Goal: Task Accomplishment & Management: Manage account settings

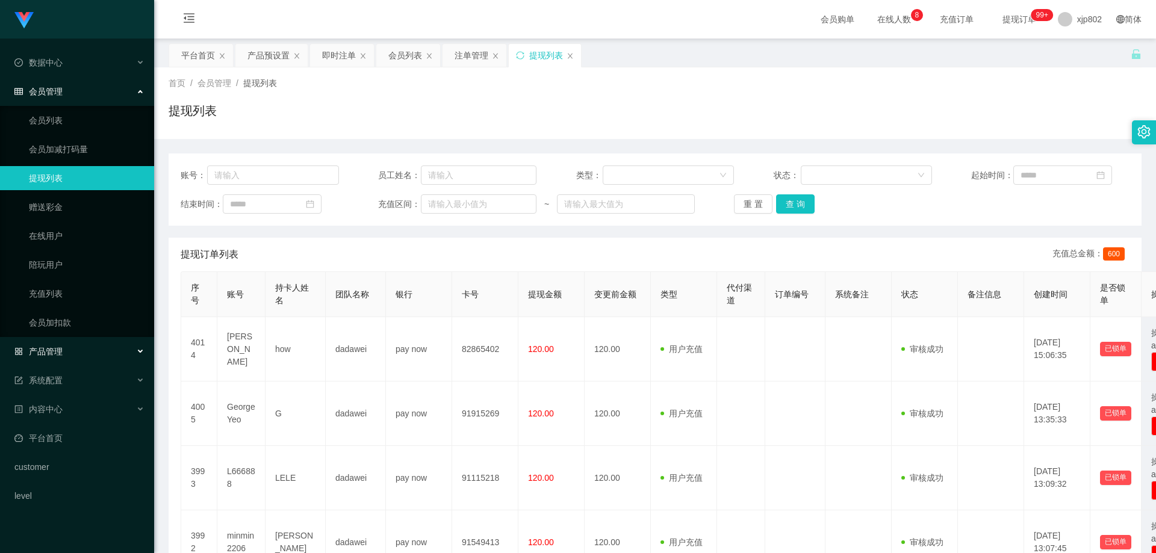
click at [82, 346] on div "产品管理" at bounding box center [77, 352] width 154 height 24
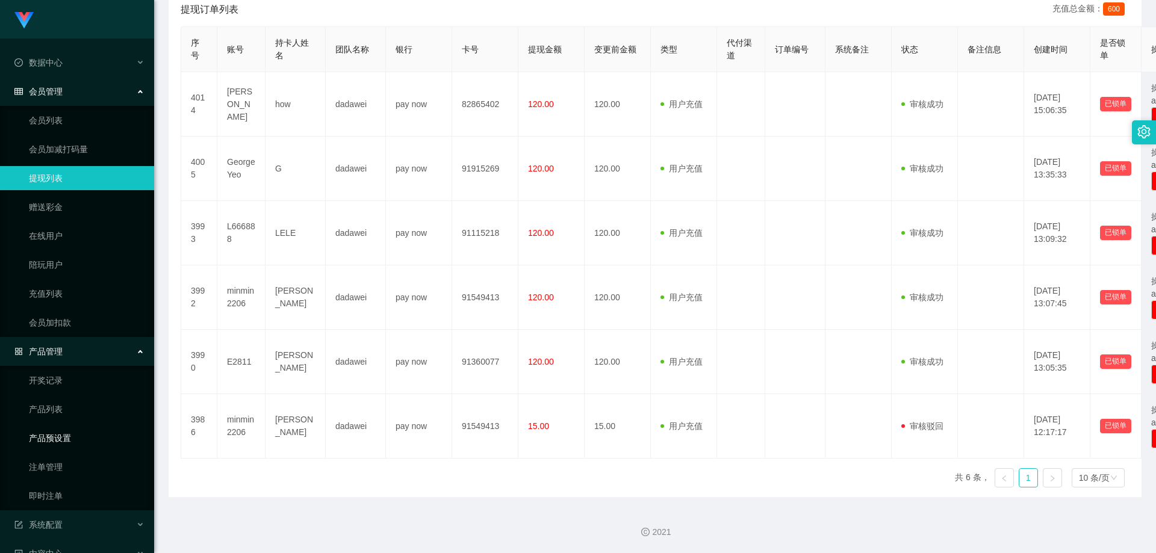
click at [77, 444] on link "产品预设置" at bounding box center [87, 438] width 116 height 24
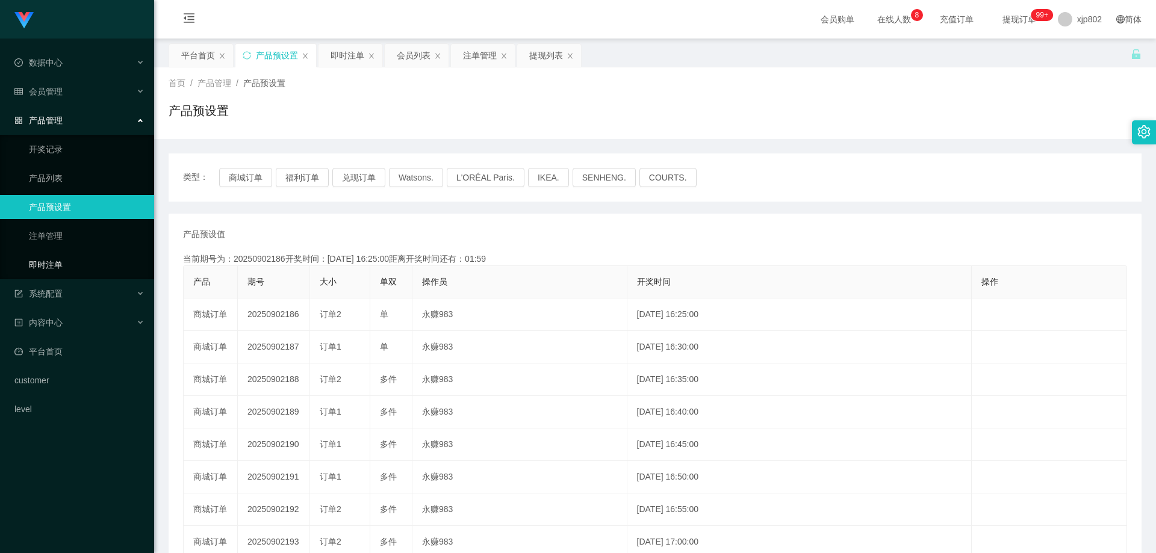
click at [69, 262] on link "即时注单" at bounding box center [87, 265] width 116 height 24
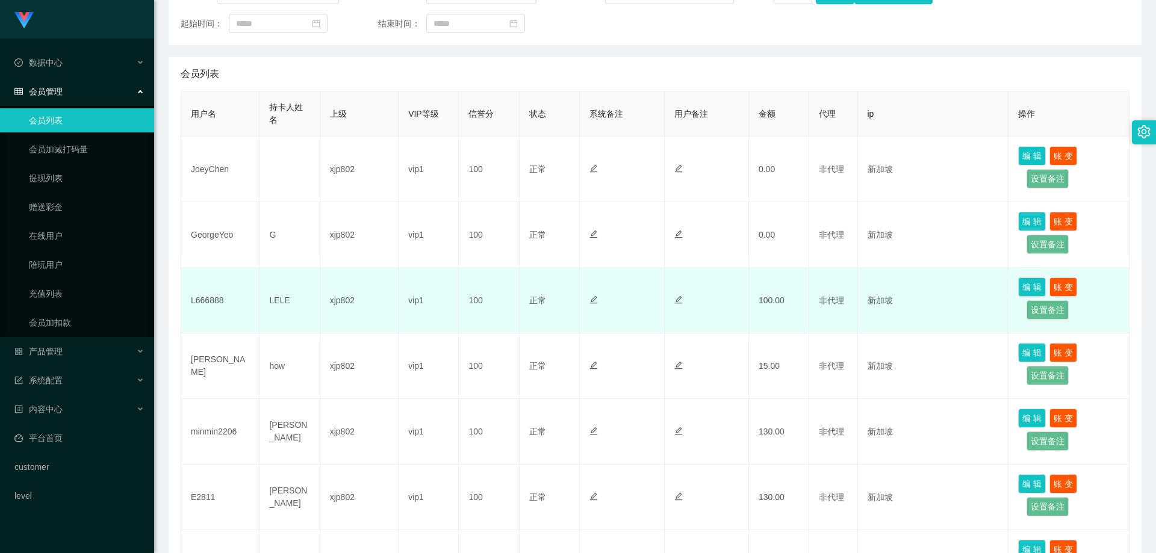
scroll to position [241, 0]
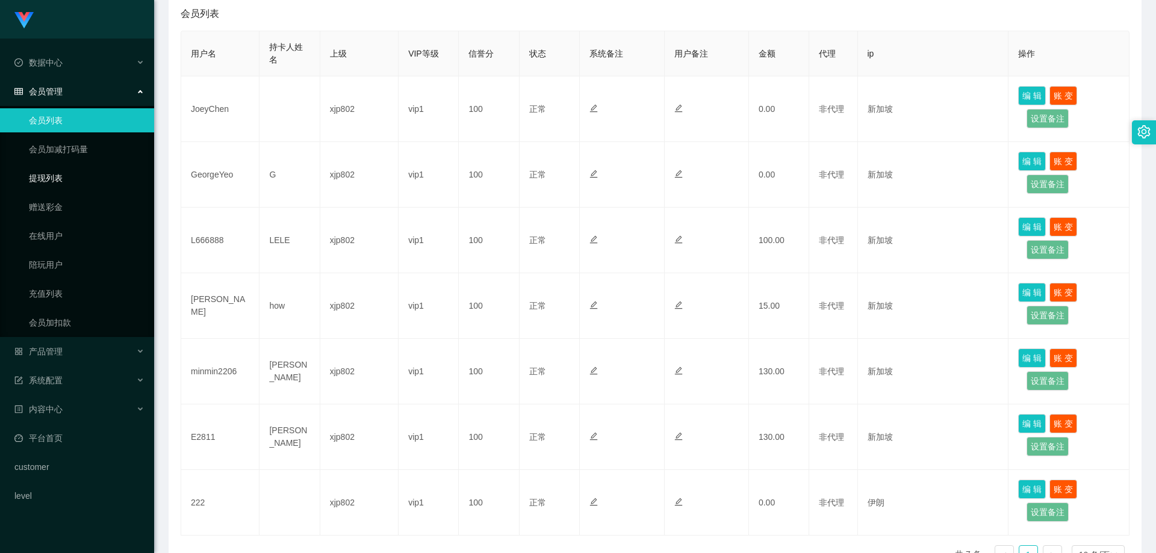
click at [45, 177] on link "提现列表" at bounding box center [87, 178] width 116 height 24
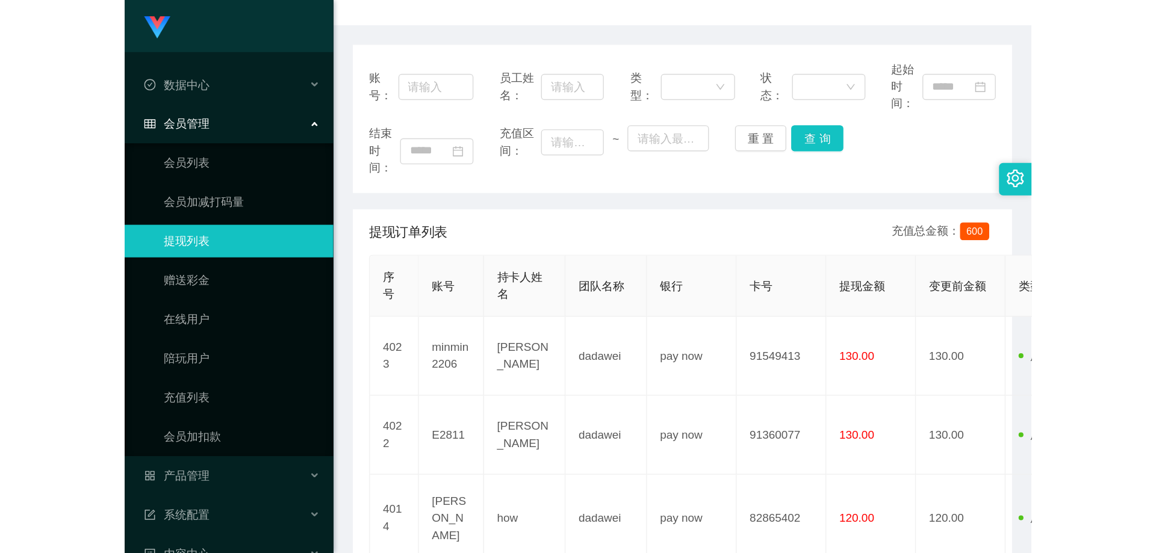
scroll to position [181, 0]
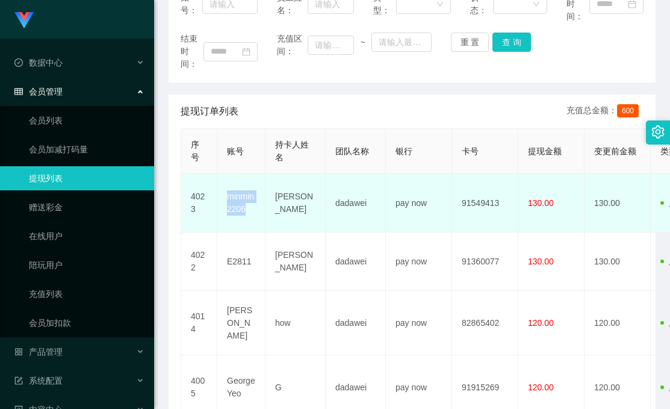
drag, startPoint x: 261, startPoint y: 210, endPoint x: 223, endPoint y: 200, distance: 39.9
click at [223, 200] on td "minmin2206" at bounding box center [241, 203] width 48 height 58
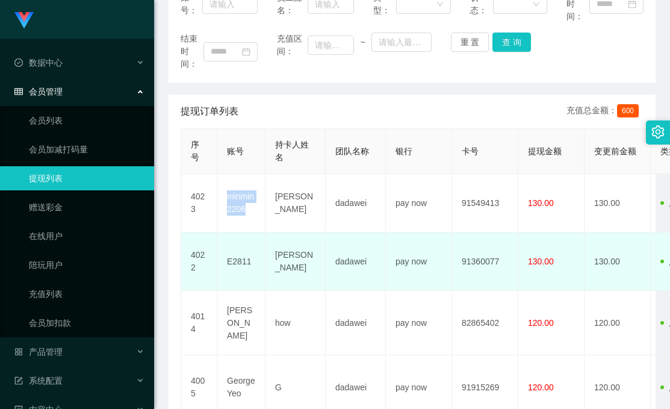
copy td "minmin2206"
click at [255, 250] on td "E2811" at bounding box center [241, 261] width 48 height 58
drag, startPoint x: 256, startPoint y: 256, endPoint x: 229, endPoint y: 261, distance: 27.5
click at [227, 263] on td "E2811" at bounding box center [241, 261] width 48 height 58
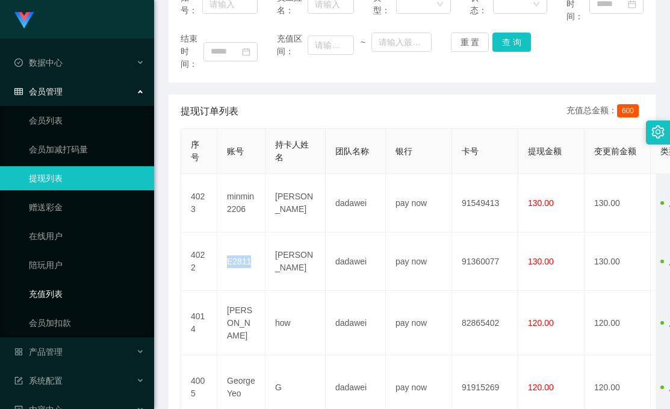
copy td "E2811"
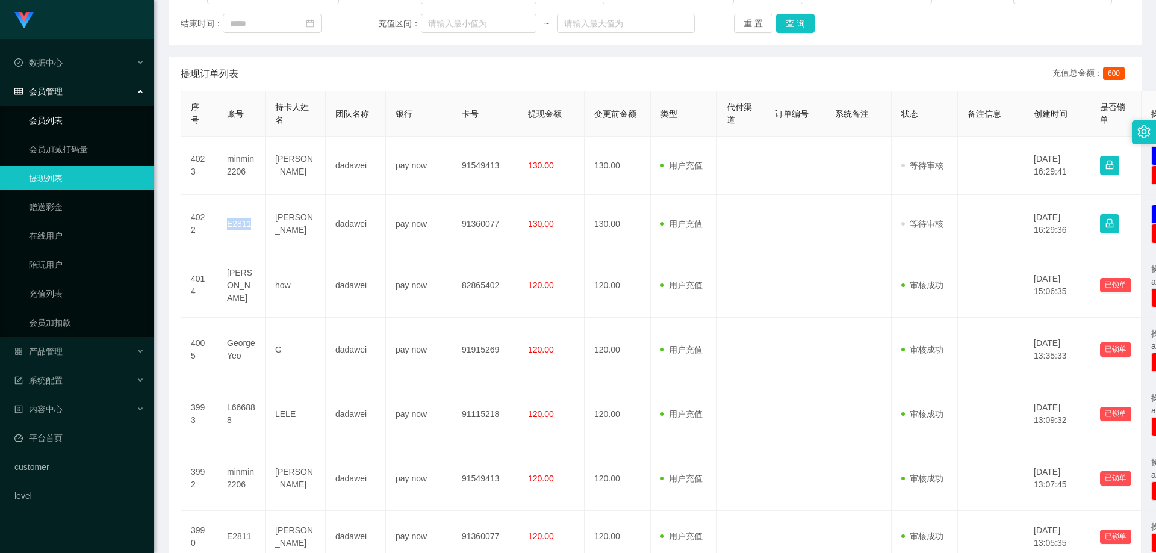
click at [82, 115] on link "会员列表" at bounding box center [87, 120] width 116 height 24
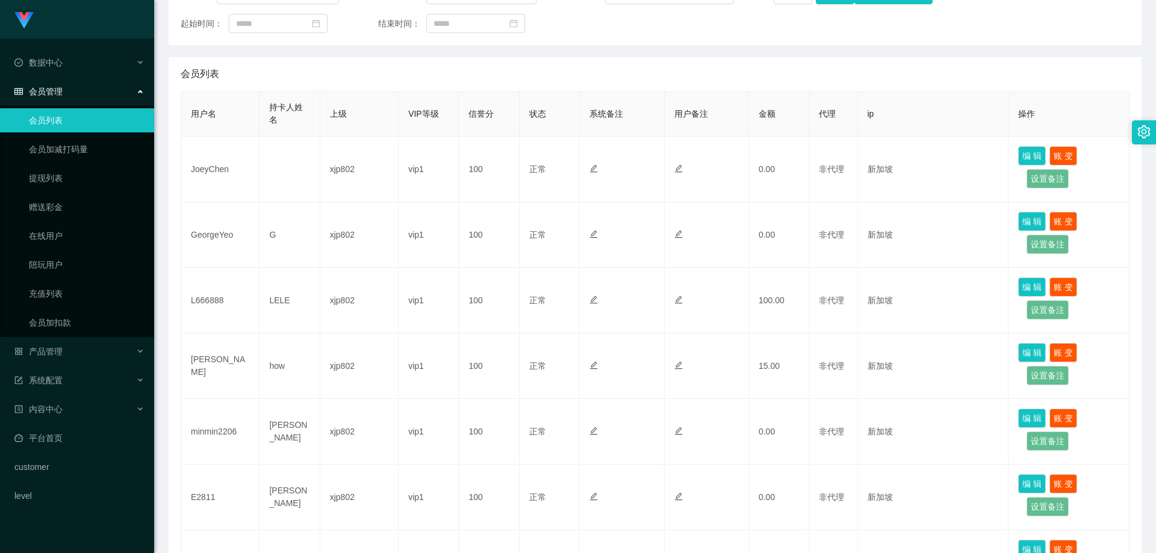
scroll to position [241, 0]
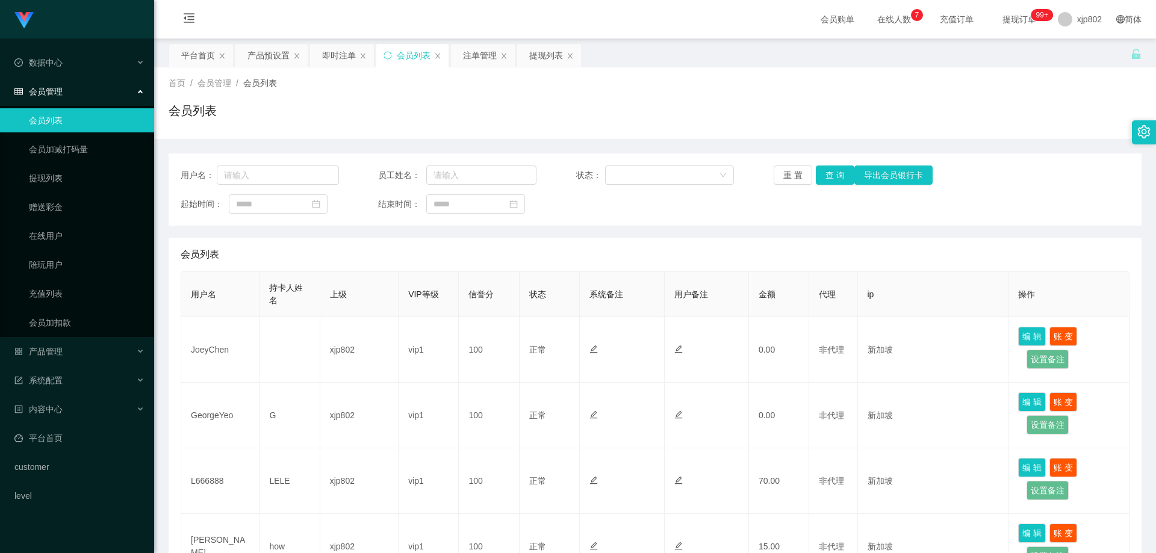
scroll to position [60, 0]
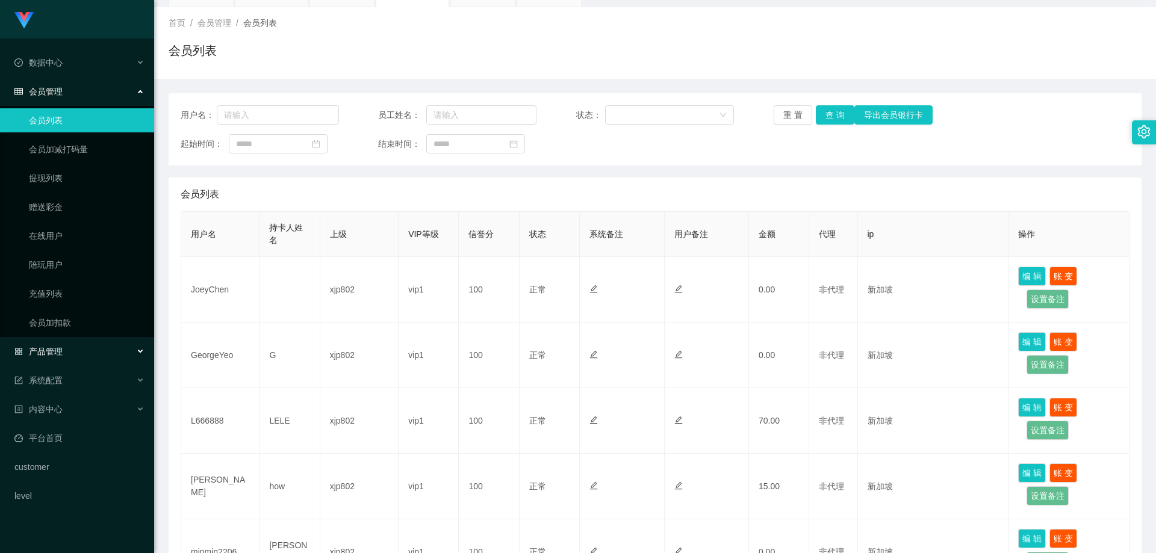
drag, startPoint x: 75, startPoint y: 351, endPoint x: 76, endPoint y: 367, distance: 15.8
click at [75, 351] on div "产品管理" at bounding box center [77, 352] width 154 height 24
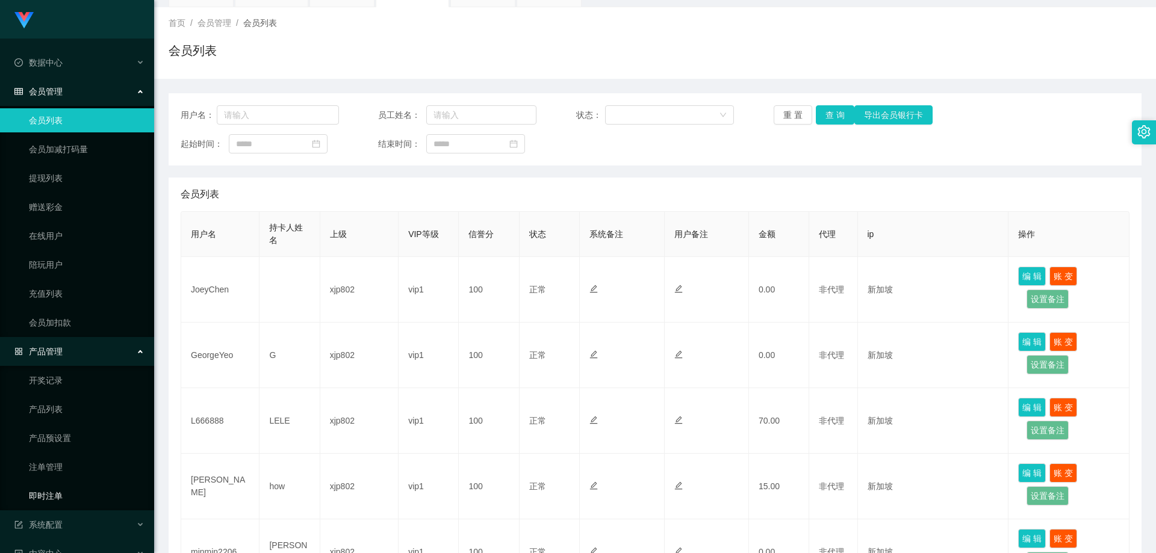
click at [64, 492] on link "即时注单" at bounding box center [87, 496] width 116 height 24
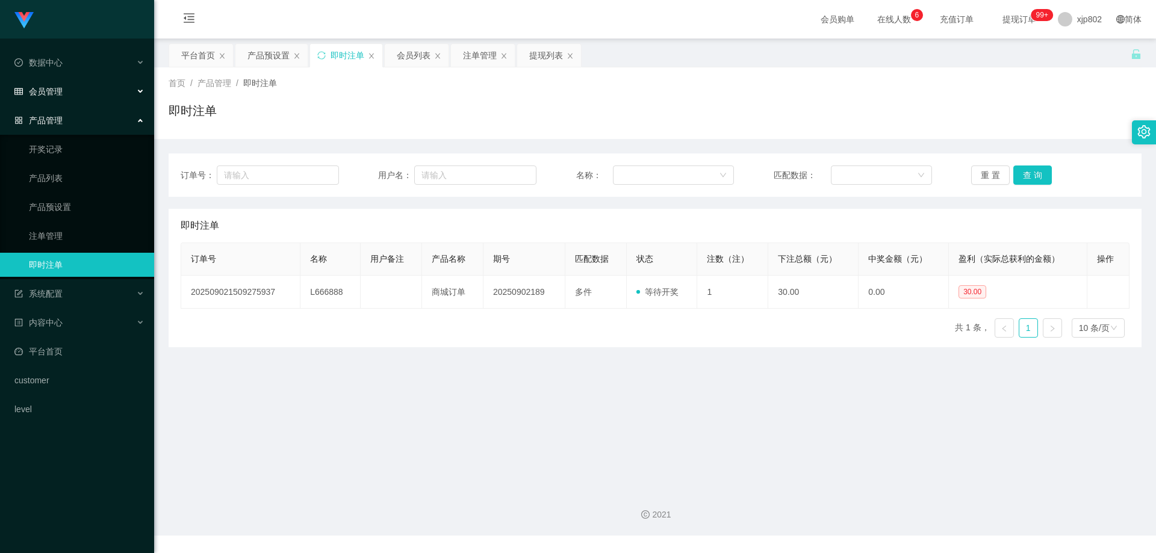
click at [80, 88] on div "会员管理" at bounding box center [77, 91] width 154 height 24
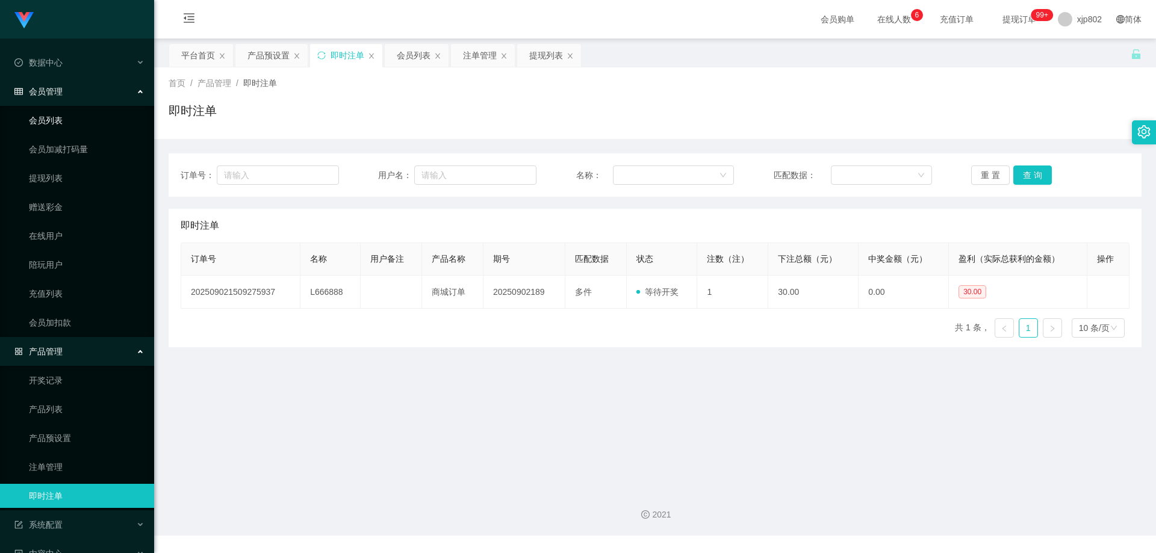
click at [58, 125] on link "会员列表" at bounding box center [87, 120] width 116 height 24
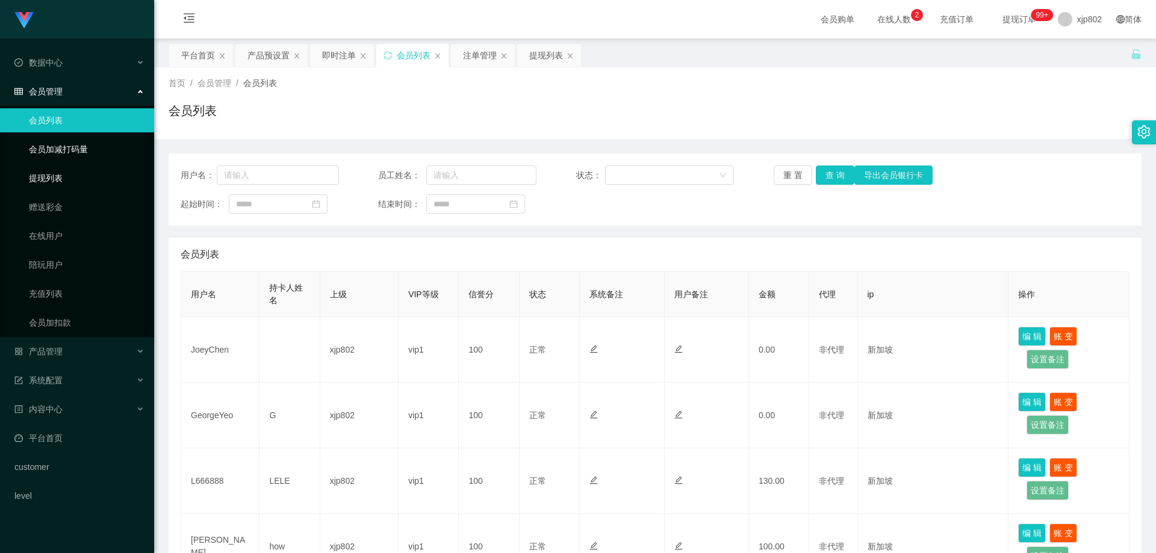
drag, startPoint x: 78, startPoint y: 176, endPoint x: 78, endPoint y: 161, distance: 15.1
click at [78, 176] on link "提现列表" at bounding box center [87, 178] width 116 height 24
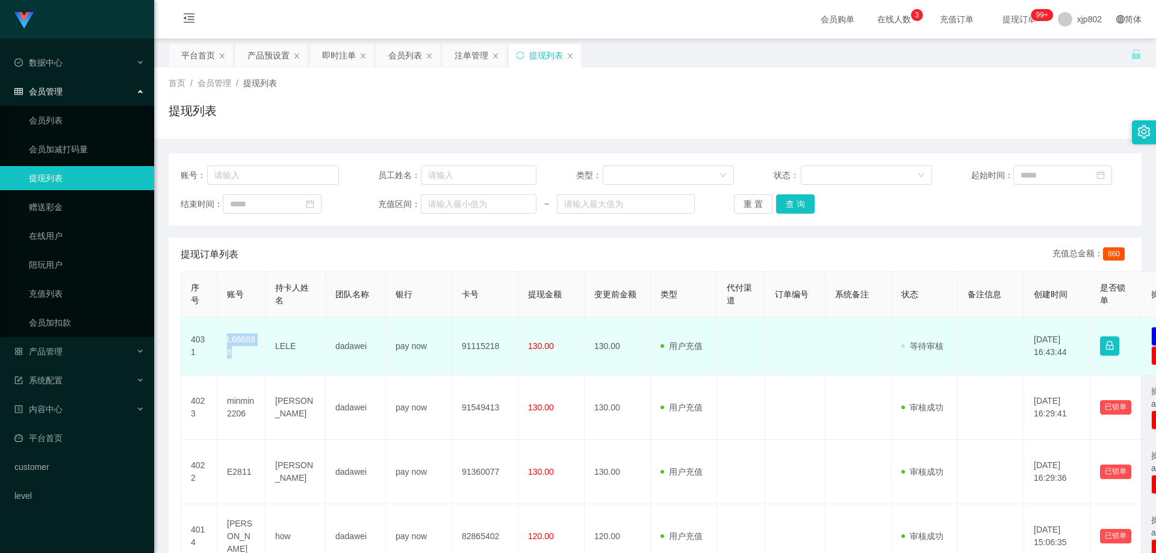
drag, startPoint x: 237, startPoint y: 353, endPoint x: 220, endPoint y: 338, distance: 21.8
click at [220, 338] on td "L666888" at bounding box center [241, 346] width 48 height 58
copy td "L666888"
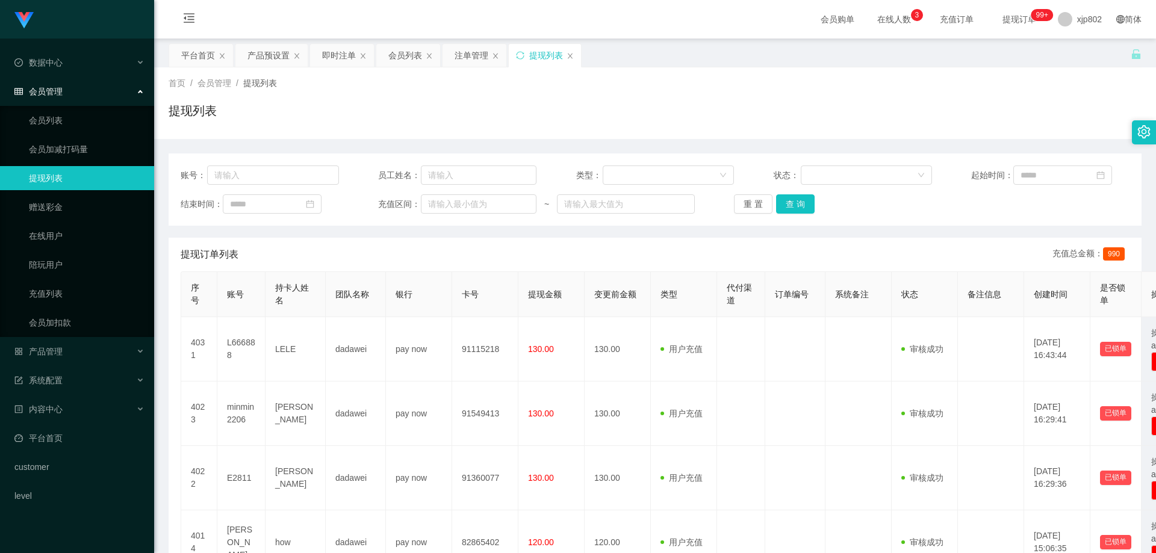
scroll to position [60, 0]
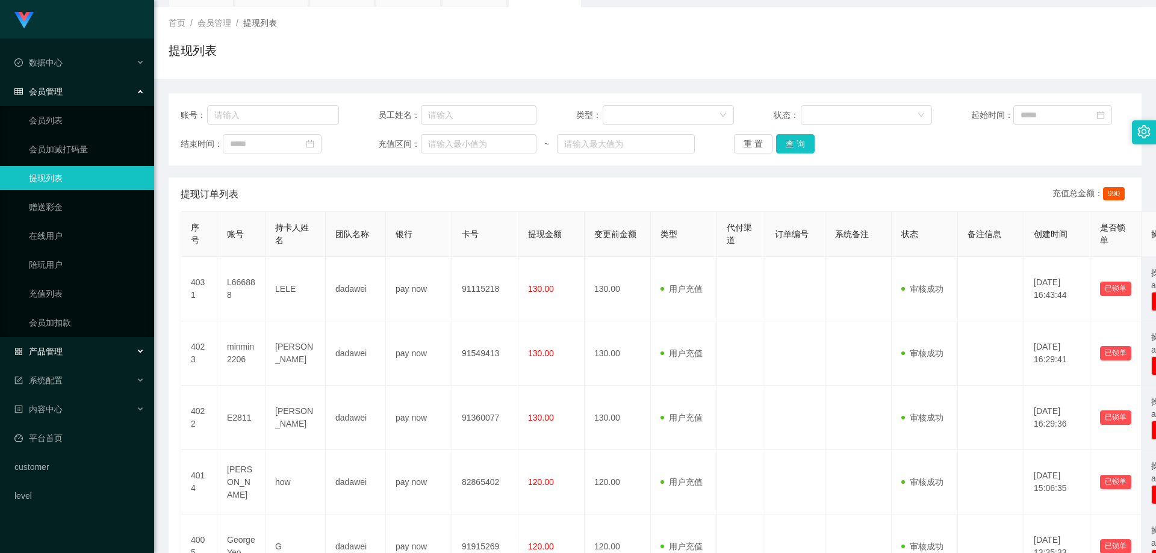
click at [70, 349] on div "产品管理" at bounding box center [77, 352] width 154 height 24
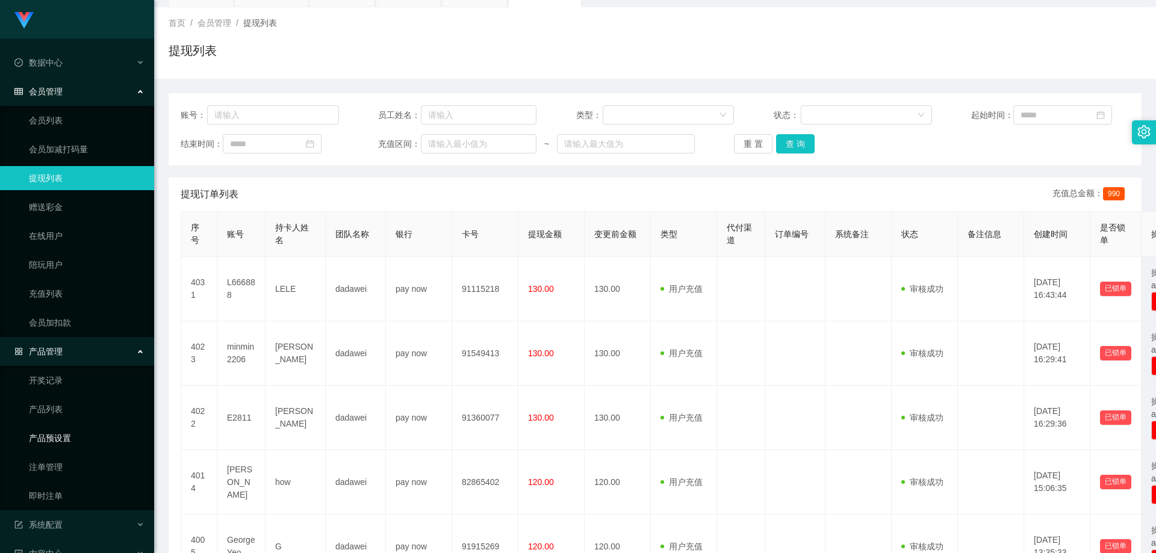
click at [75, 437] on link "产品预设置" at bounding box center [87, 438] width 116 height 24
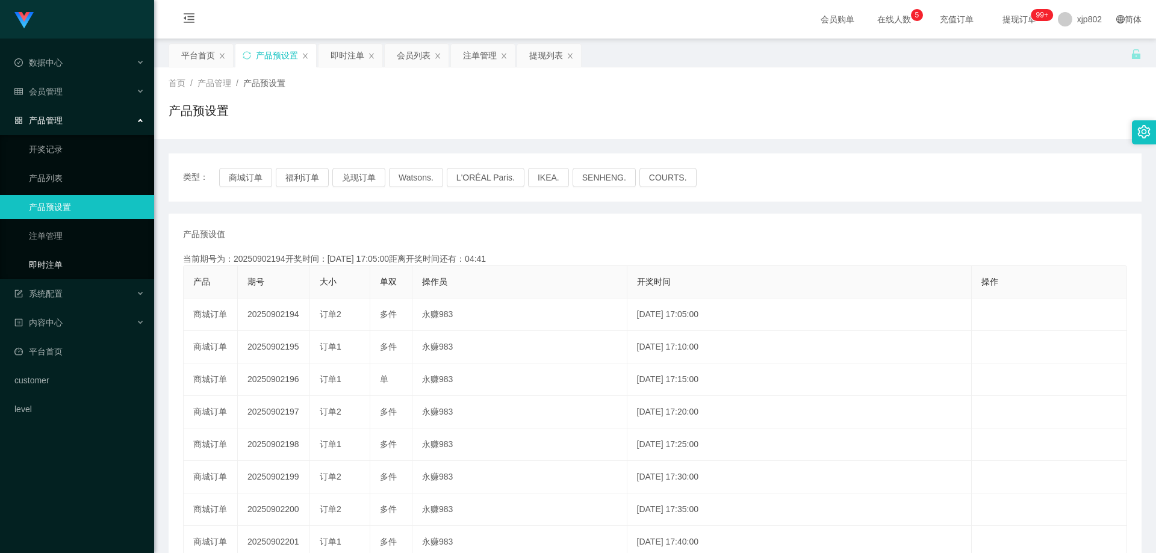
click at [70, 262] on link "即时注单" at bounding box center [87, 265] width 116 height 24
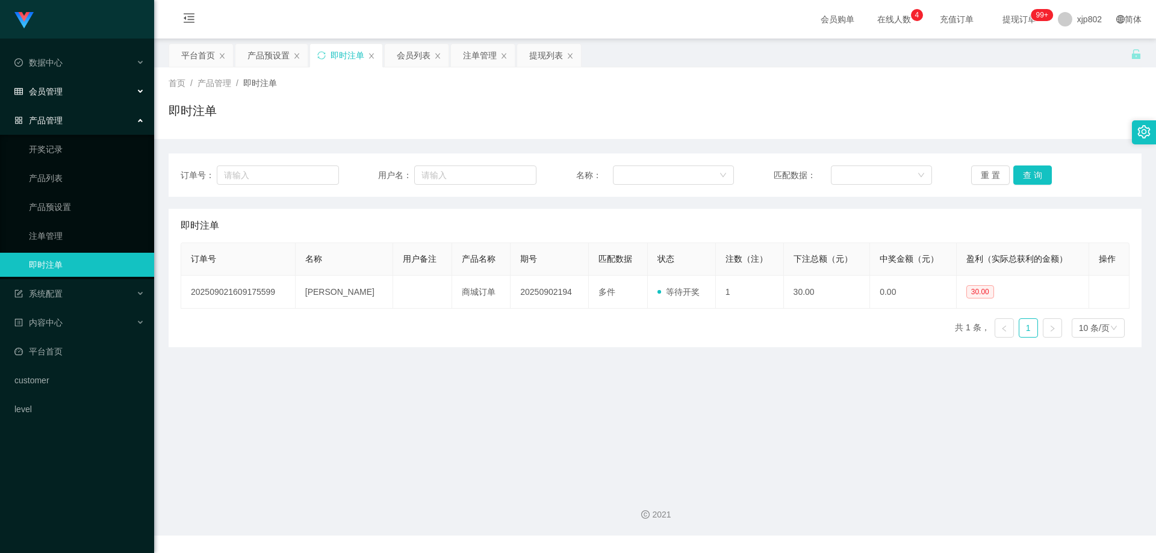
click at [75, 92] on div "会员管理" at bounding box center [77, 91] width 154 height 24
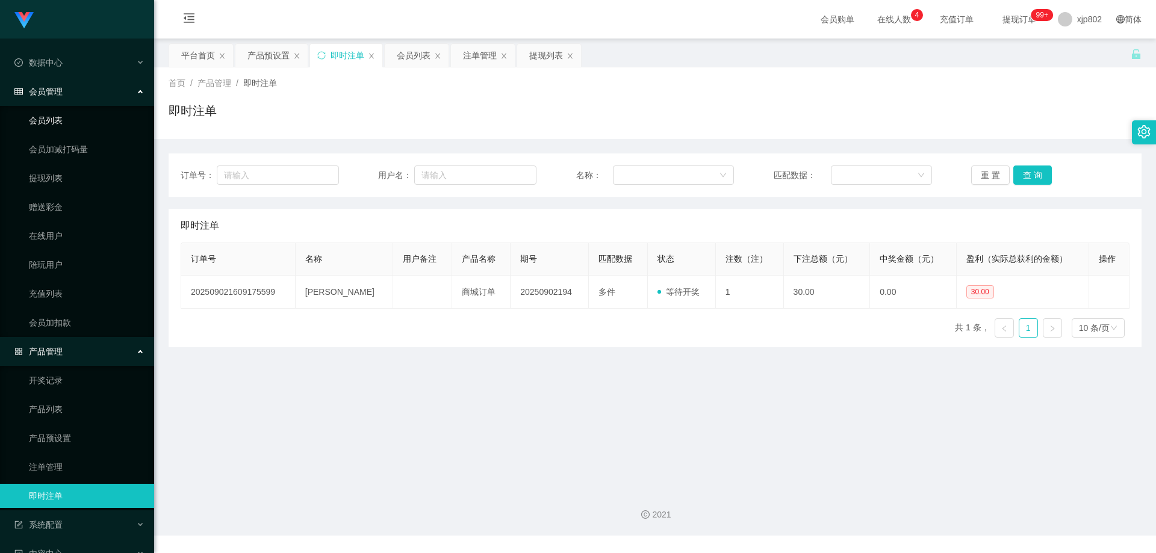
click at [64, 131] on link "会员列表" at bounding box center [87, 120] width 116 height 24
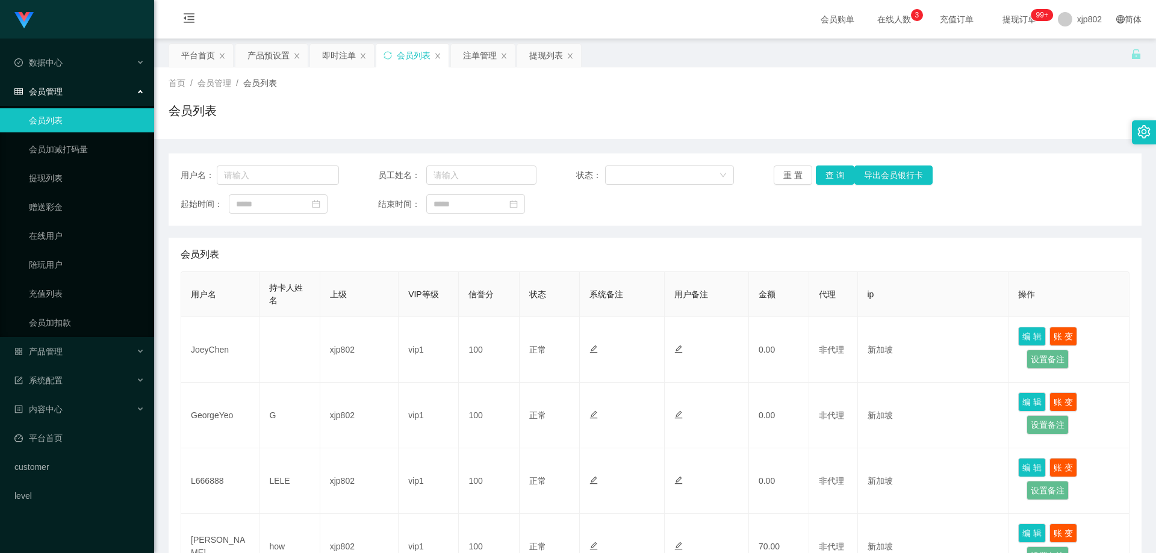
scroll to position [301, 0]
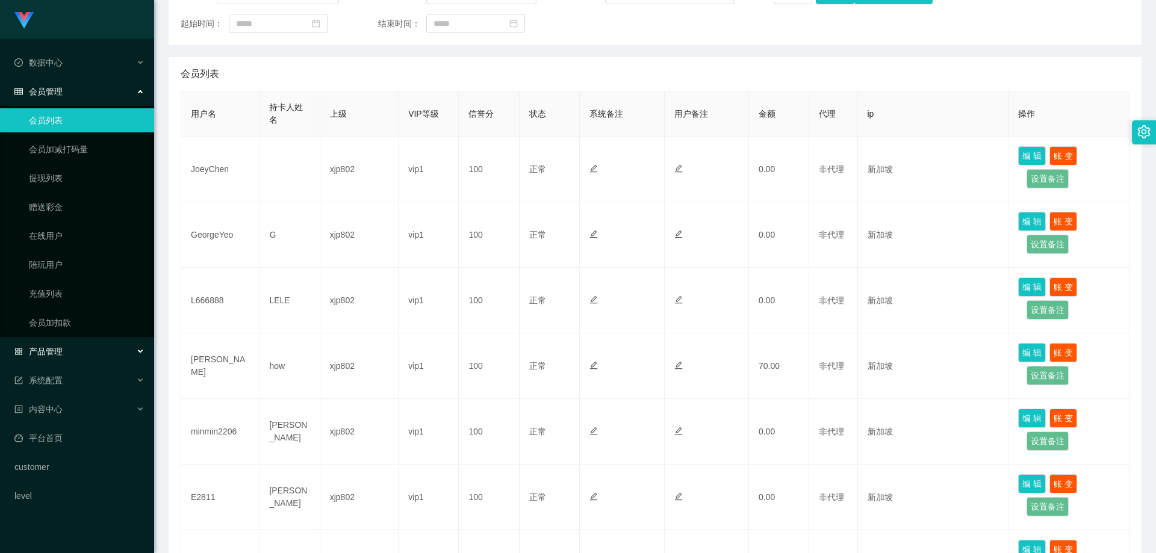
click at [79, 345] on div "产品管理" at bounding box center [77, 352] width 154 height 24
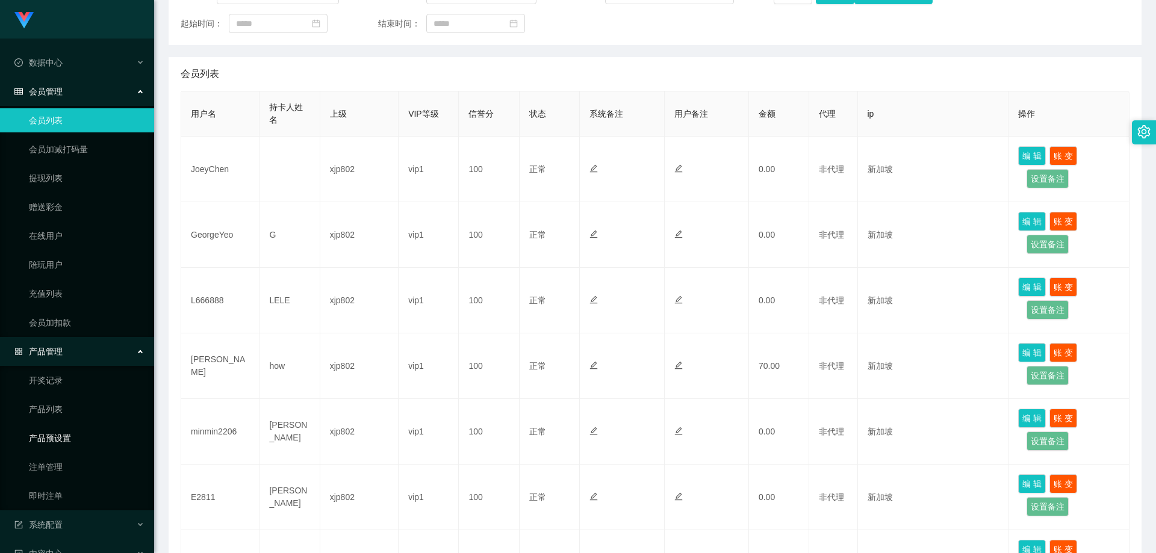
click at [75, 443] on link "产品预设置" at bounding box center [87, 438] width 116 height 24
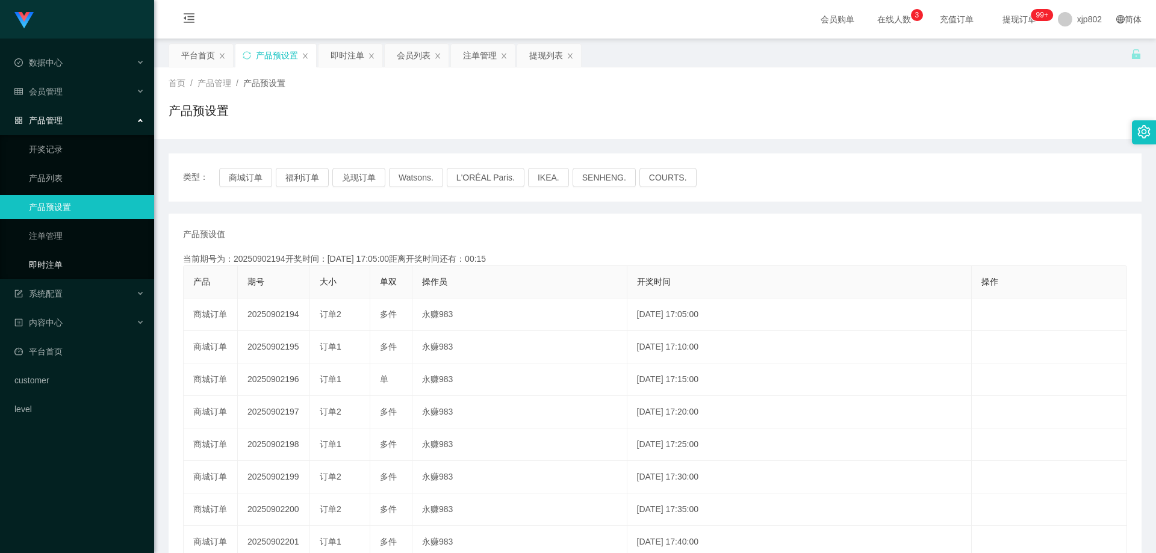
click at [57, 267] on link "即时注单" at bounding box center [87, 265] width 116 height 24
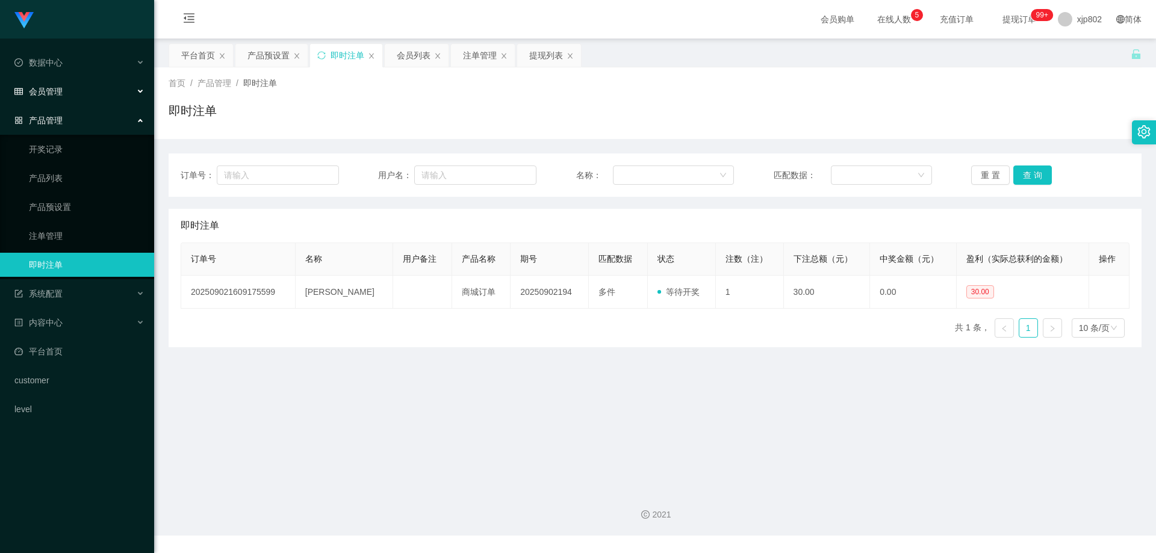
drag, startPoint x: 71, startPoint y: 97, endPoint x: 73, endPoint y: 104, distance: 7.0
click at [71, 96] on div "会员管理" at bounding box center [77, 91] width 154 height 24
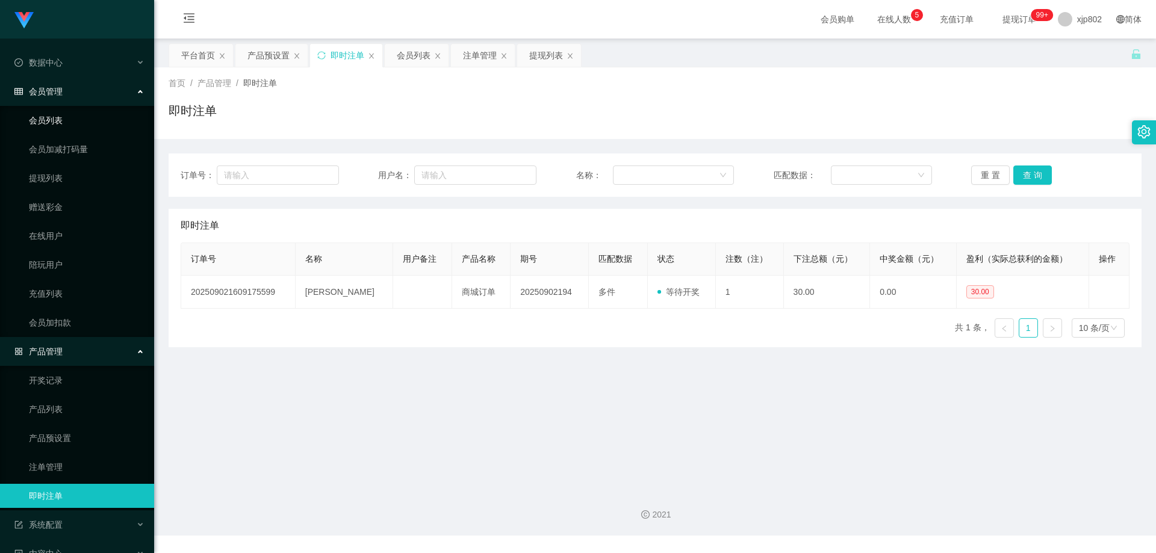
click at [71, 114] on link "会员列表" at bounding box center [87, 120] width 116 height 24
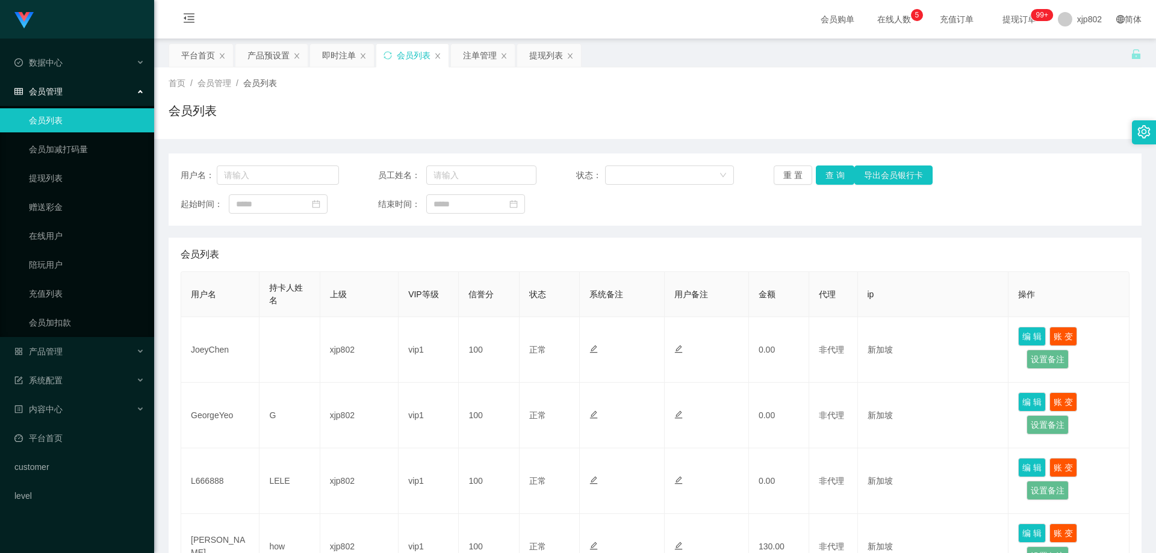
scroll to position [241, 0]
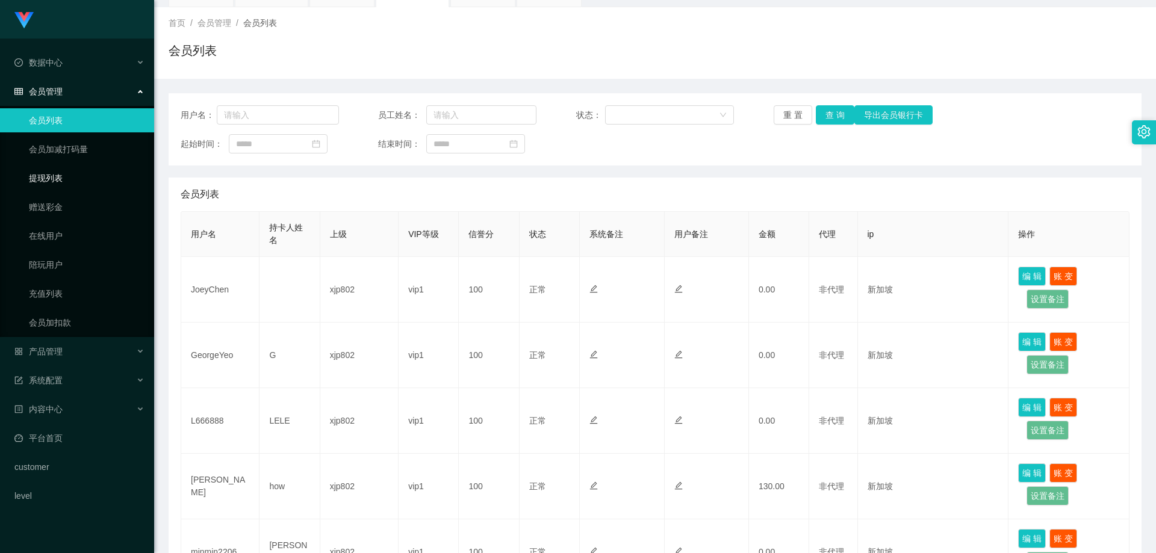
click at [79, 176] on link "提现列表" at bounding box center [87, 178] width 116 height 24
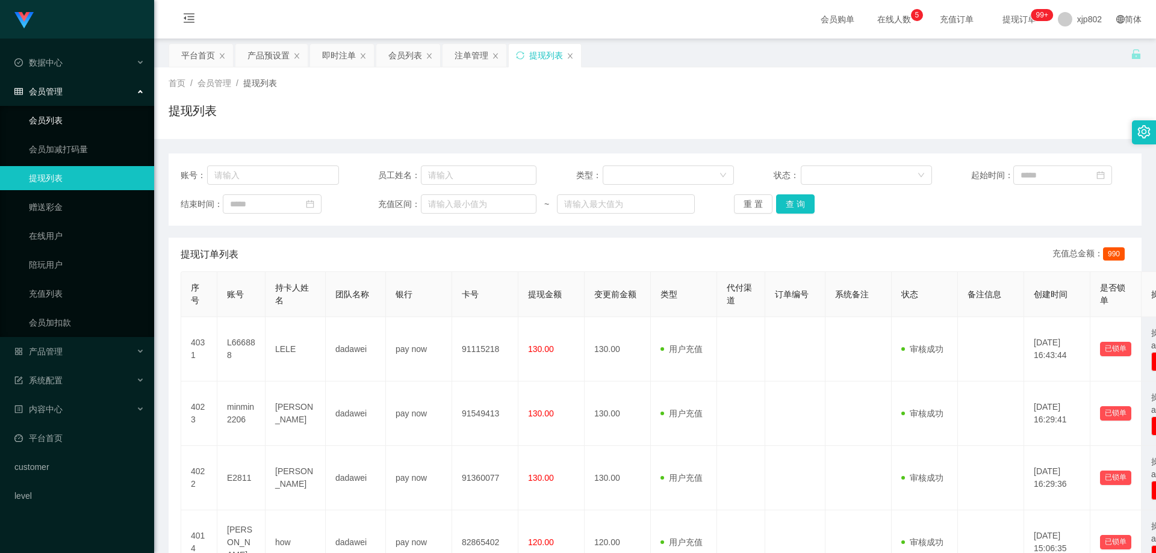
drag, startPoint x: 79, startPoint y: 128, endPoint x: 84, endPoint y: 102, distance: 26.3
click at [79, 127] on link "会员列表" at bounding box center [87, 120] width 116 height 24
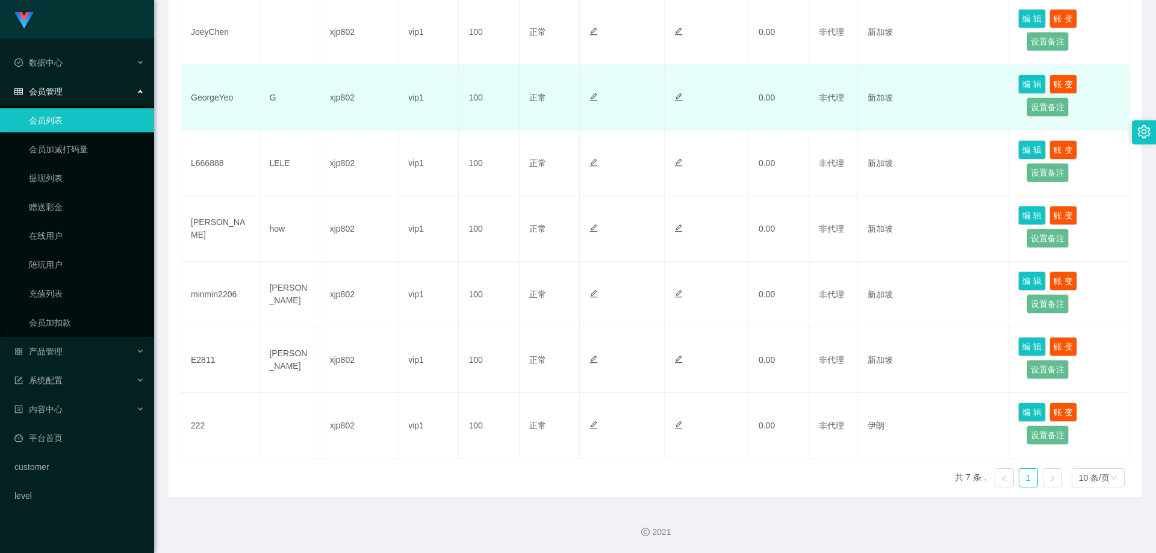
scroll to position [197, 0]
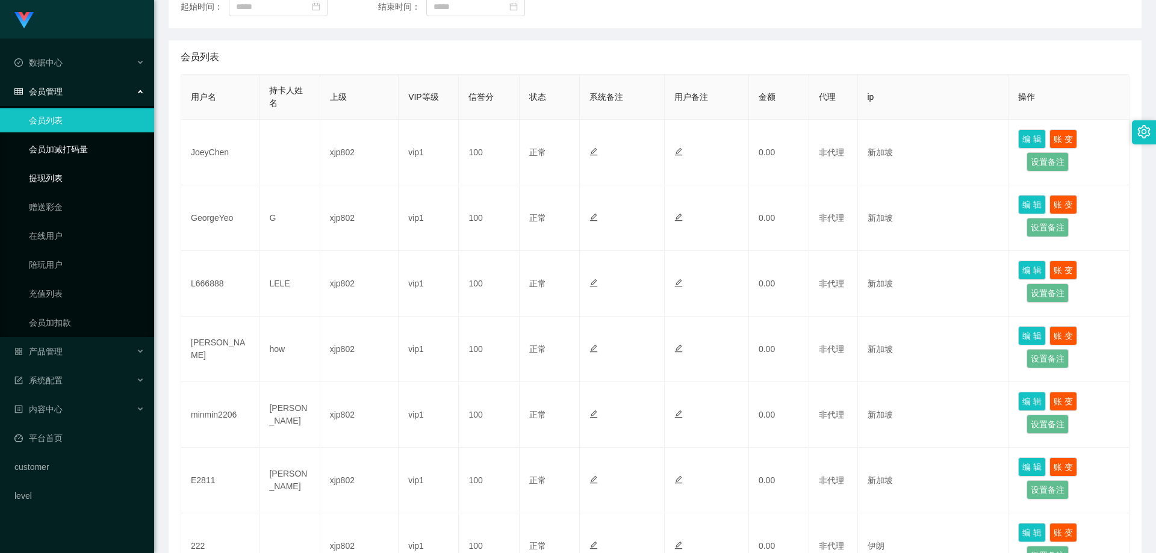
click at [77, 172] on link "提现列表" at bounding box center [87, 178] width 116 height 24
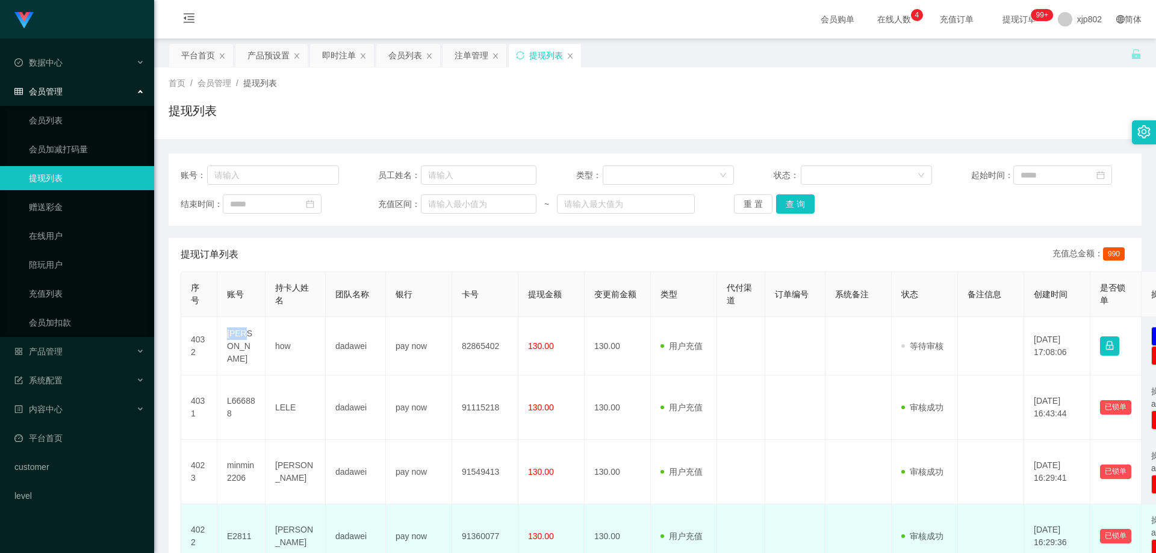
scroll to position [120, 0]
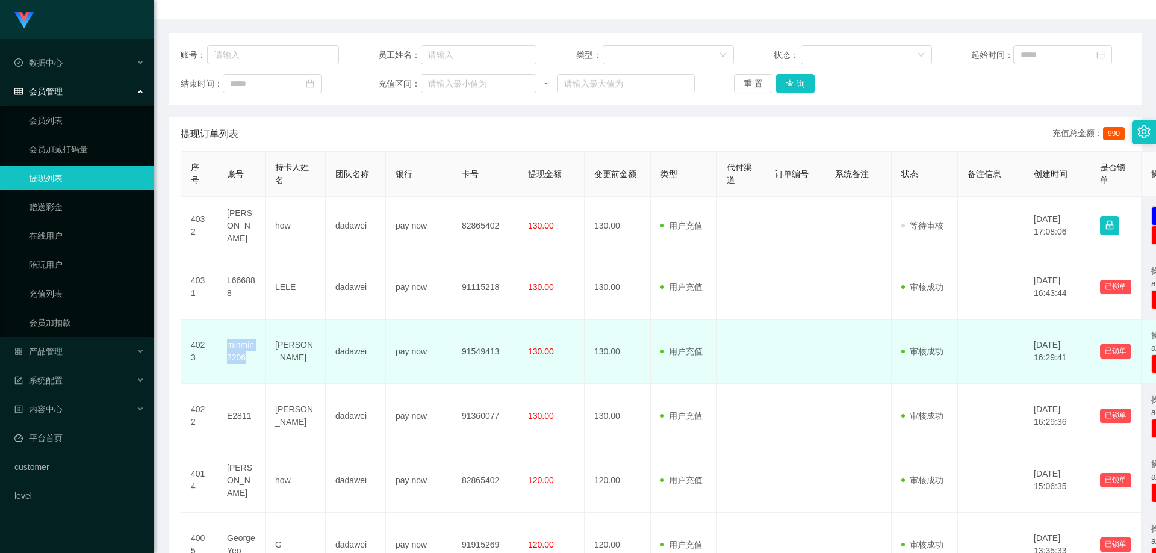
drag, startPoint x: 257, startPoint y: 359, endPoint x: 225, endPoint y: 348, distance: 33.9
click at [225, 348] on td "minmin2206" at bounding box center [241, 352] width 48 height 64
copy td "minmin2206"
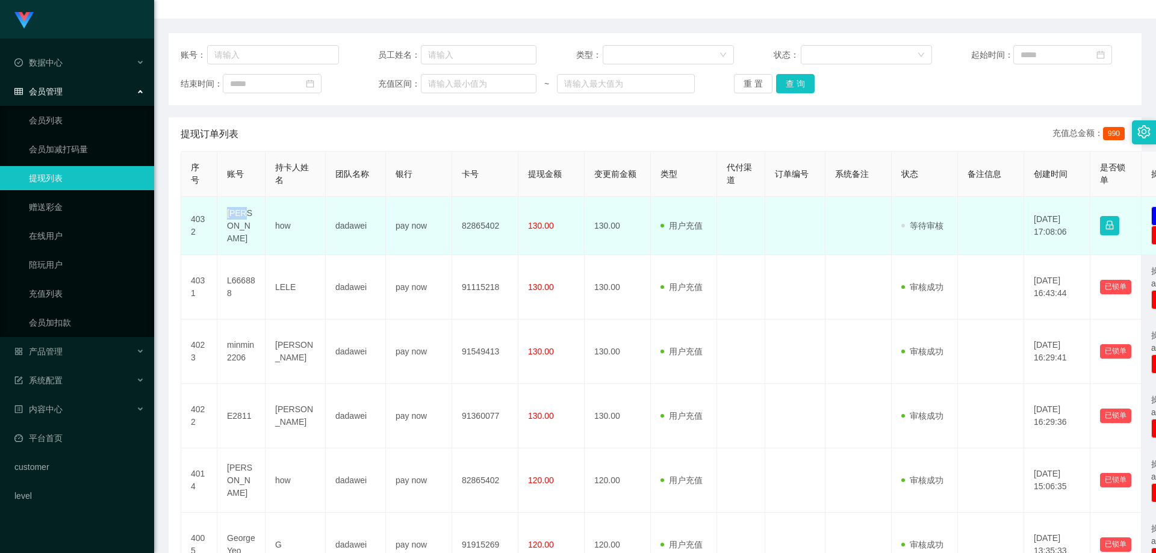
drag, startPoint x: 233, startPoint y: 228, endPoint x: 222, endPoint y: 227, distance: 11.5
click at [222, 227] on td "[PERSON_NAME]" at bounding box center [241, 226] width 48 height 58
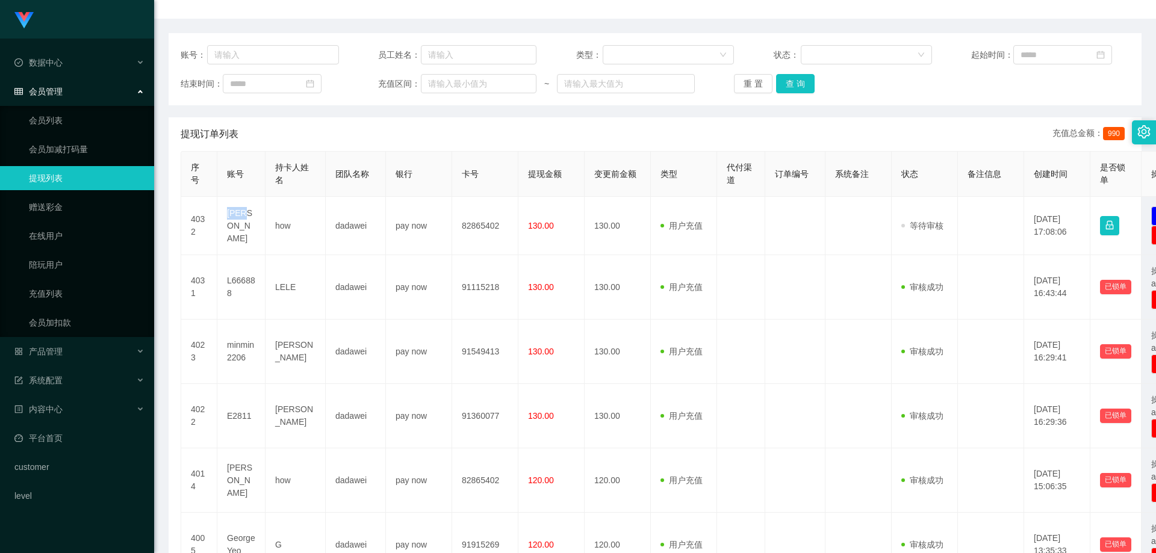
copy td "[PERSON_NAME]"
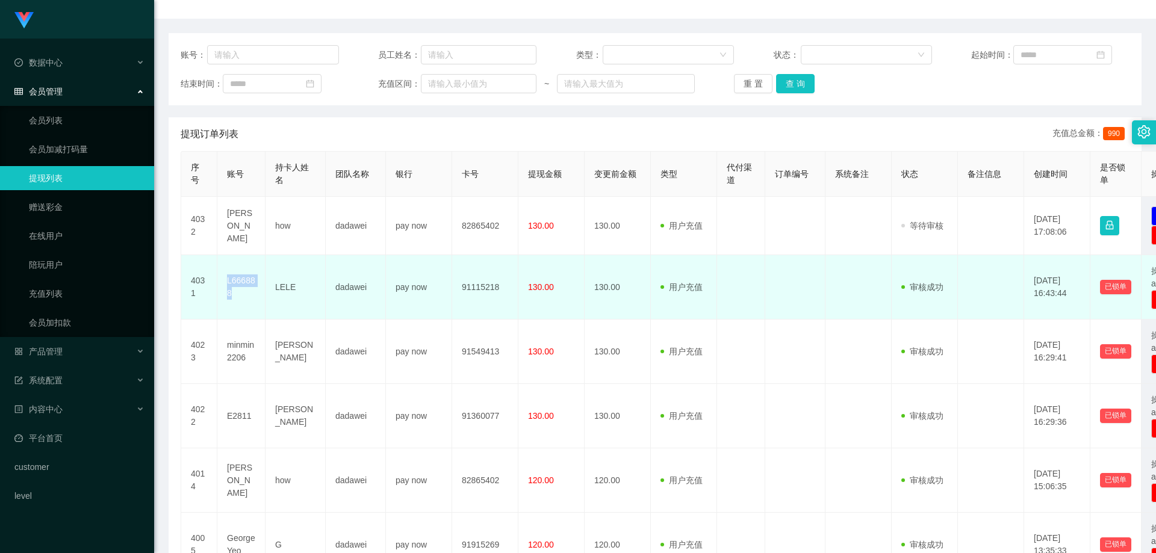
drag, startPoint x: 231, startPoint y: 288, endPoint x: 223, endPoint y: 280, distance: 11.5
click at [223, 280] on td "L666888" at bounding box center [241, 287] width 48 height 64
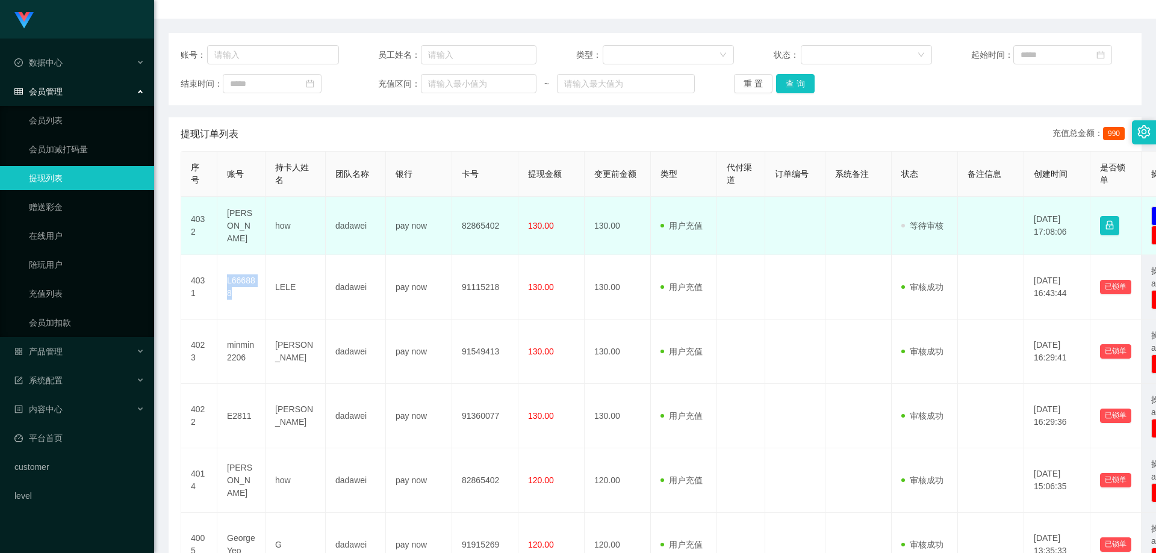
copy td "L666888"
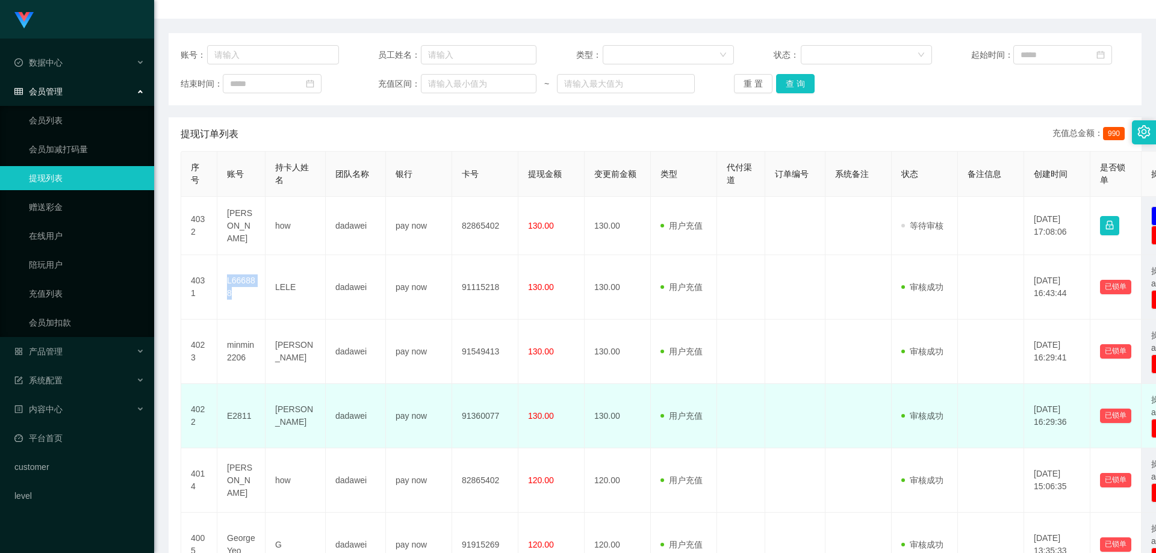
click at [240, 421] on td "E2811" at bounding box center [241, 416] width 48 height 64
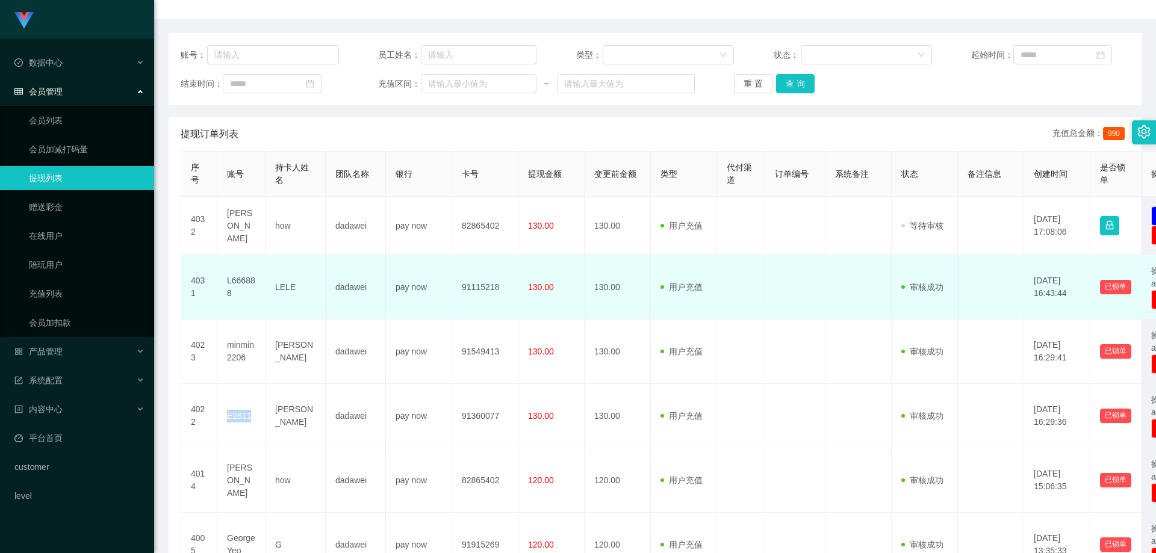
copy td "E2811"
